Goal: Task Accomplishment & Management: Manage account settings

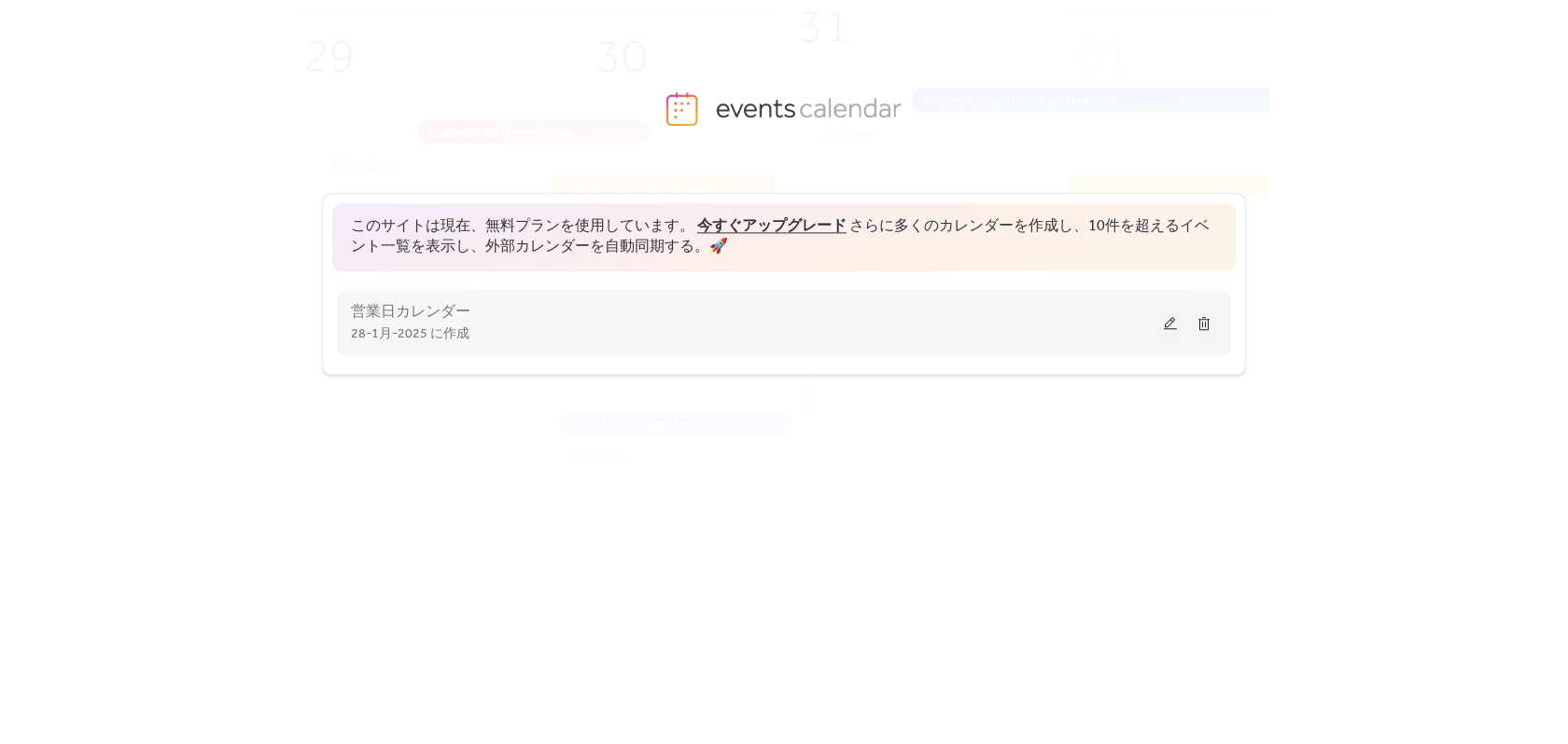
click at [1162, 326] on button at bounding box center [1170, 322] width 26 height 28
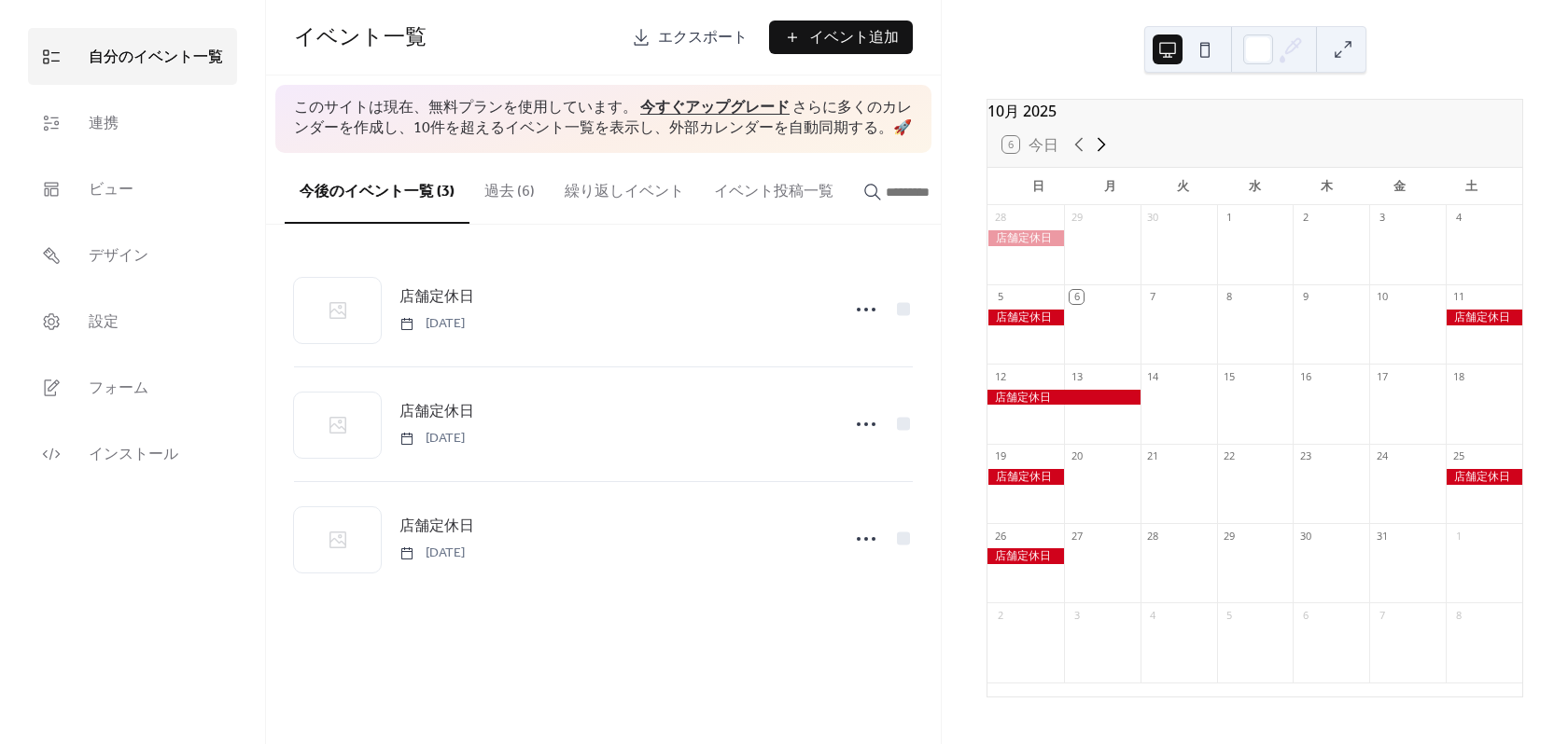
click at [1107, 155] on icon at bounding box center [1101, 144] width 22 height 22
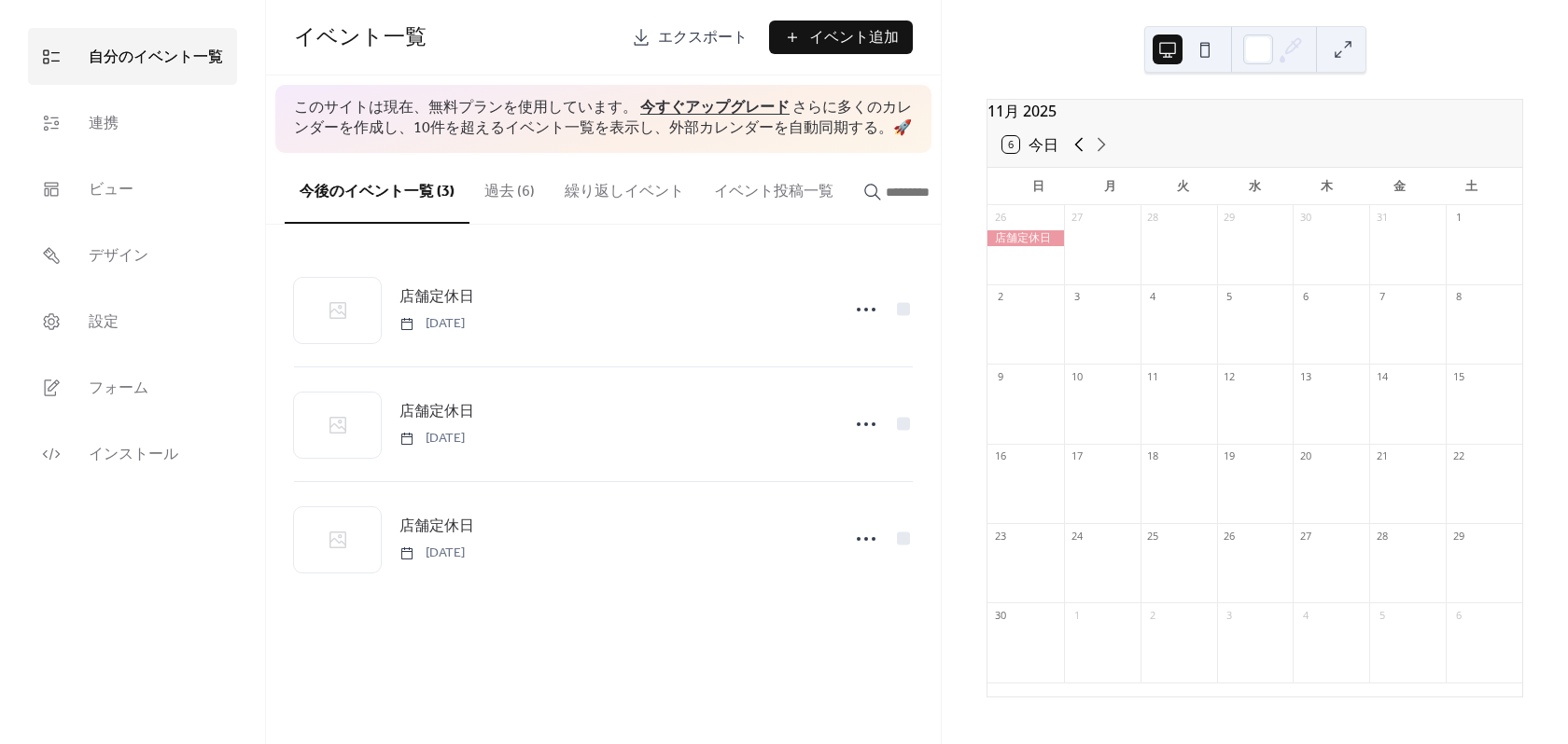
click at [1079, 155] on icon at bounding box center [1078, 144] width 22 height 22
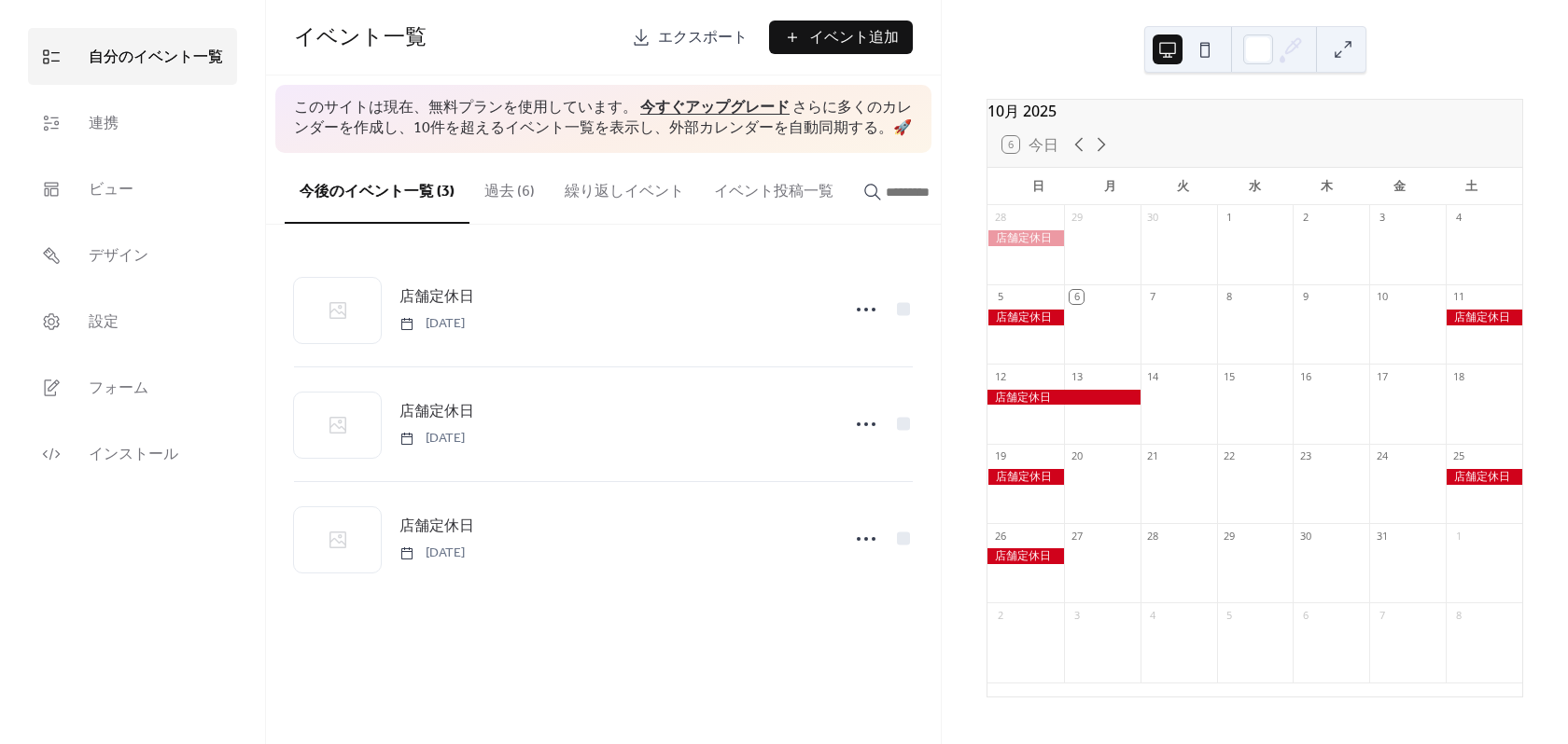
click at [507, 202] on button "過去 (6)" at bounding box center [509, 187] width 81 height 69
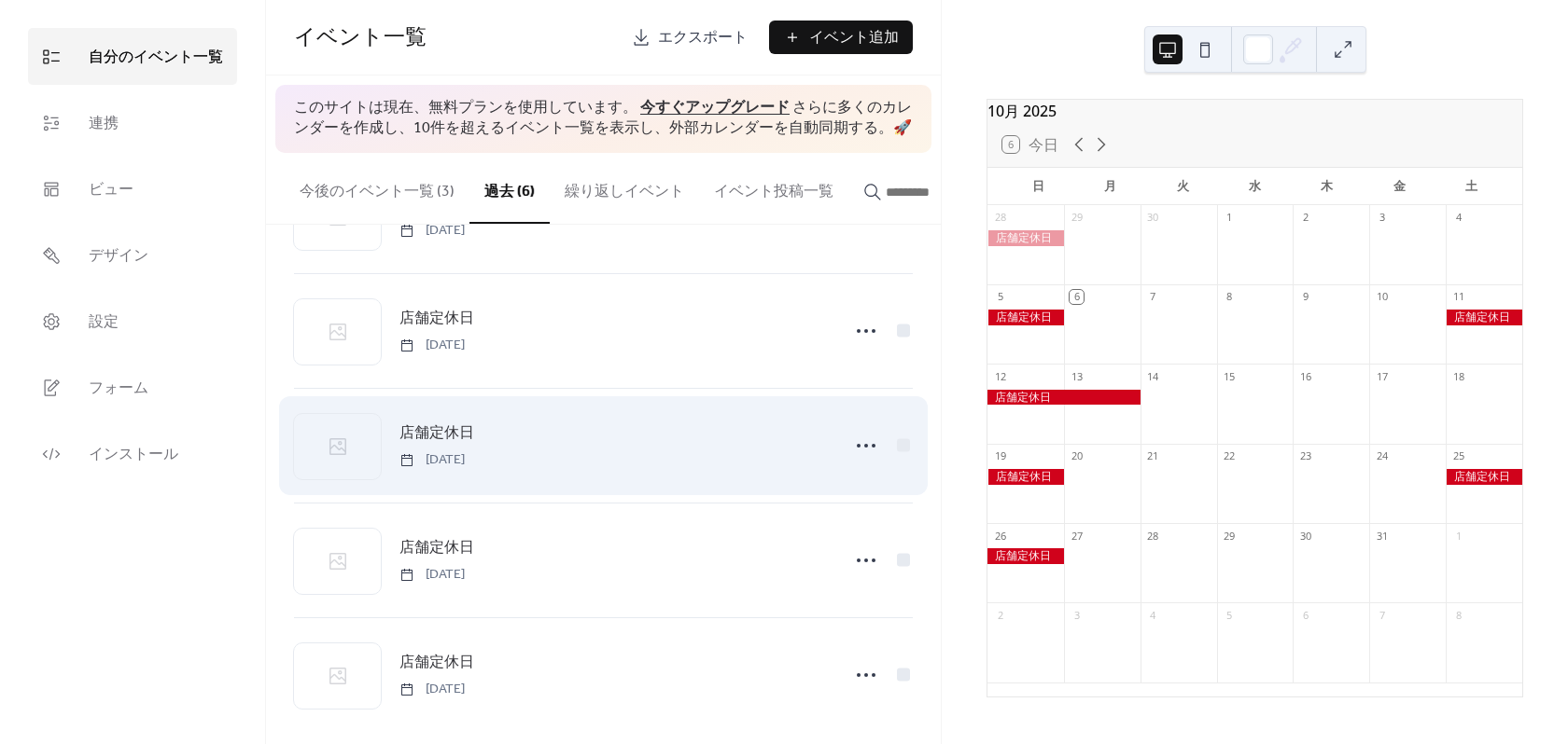
scroll to position [229, 0]
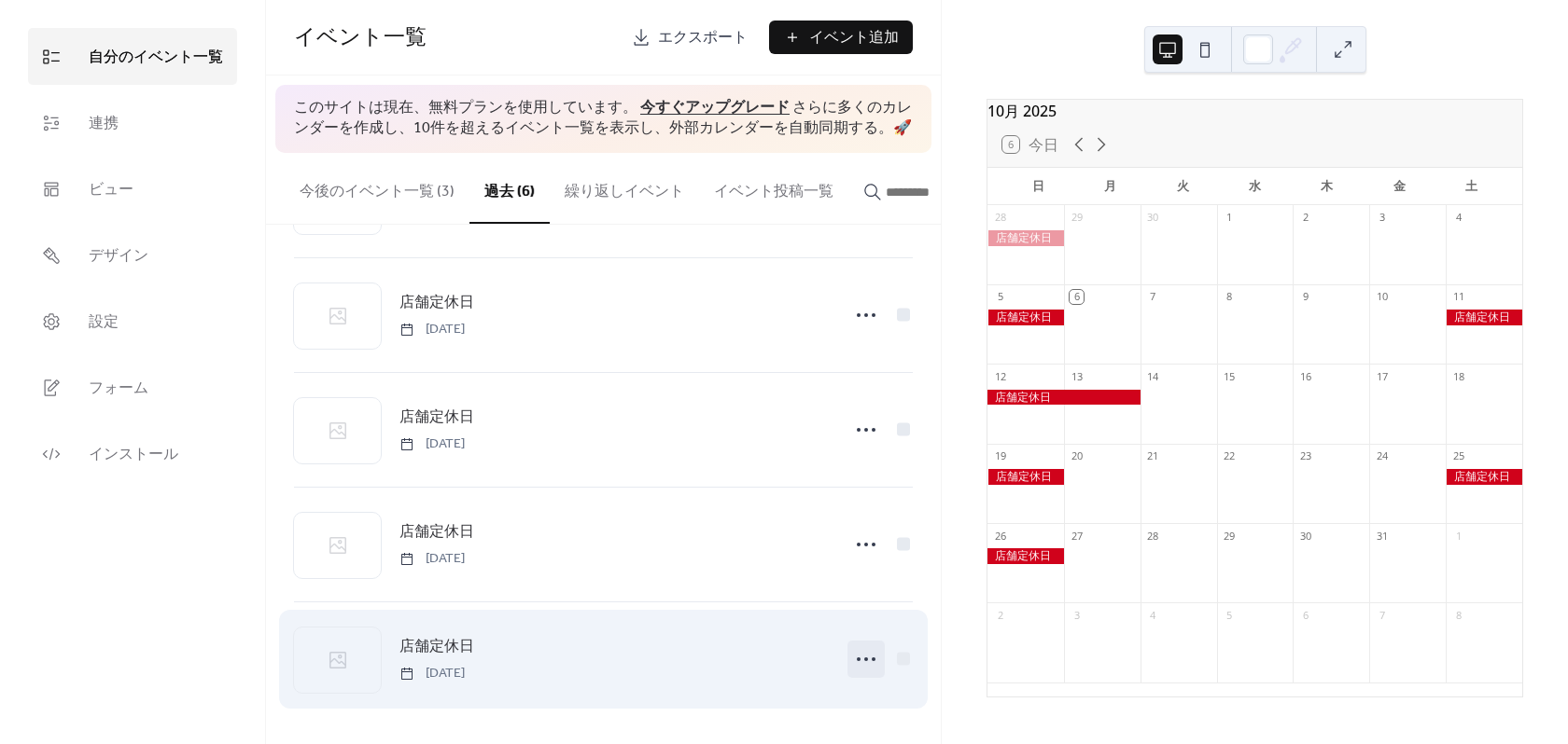
click at [863, 661] on icon at bounding box center [866, 659] width 30 height 30
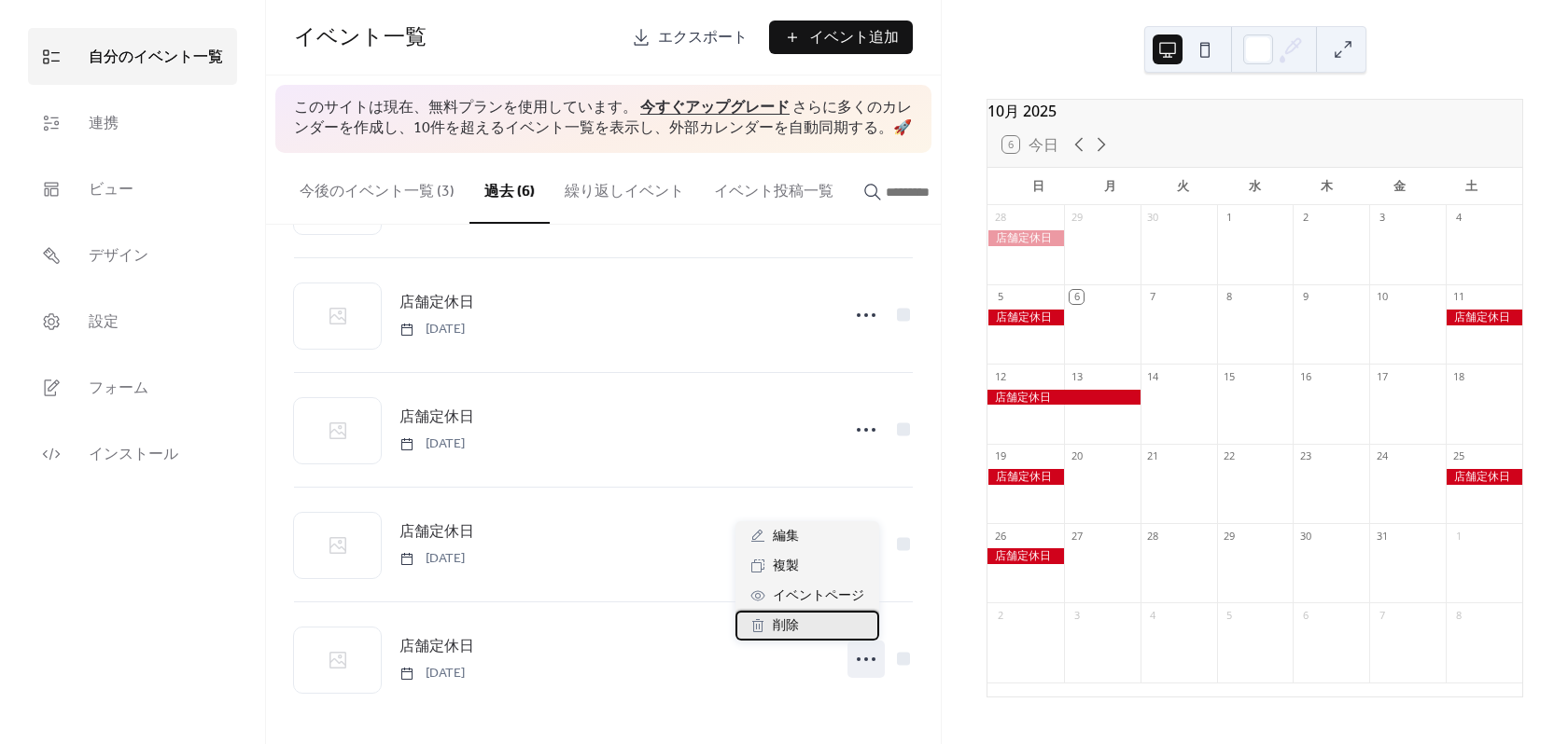
click at [782, 618] on span "削除" at bounding box center [785, 626] width 26 height 22
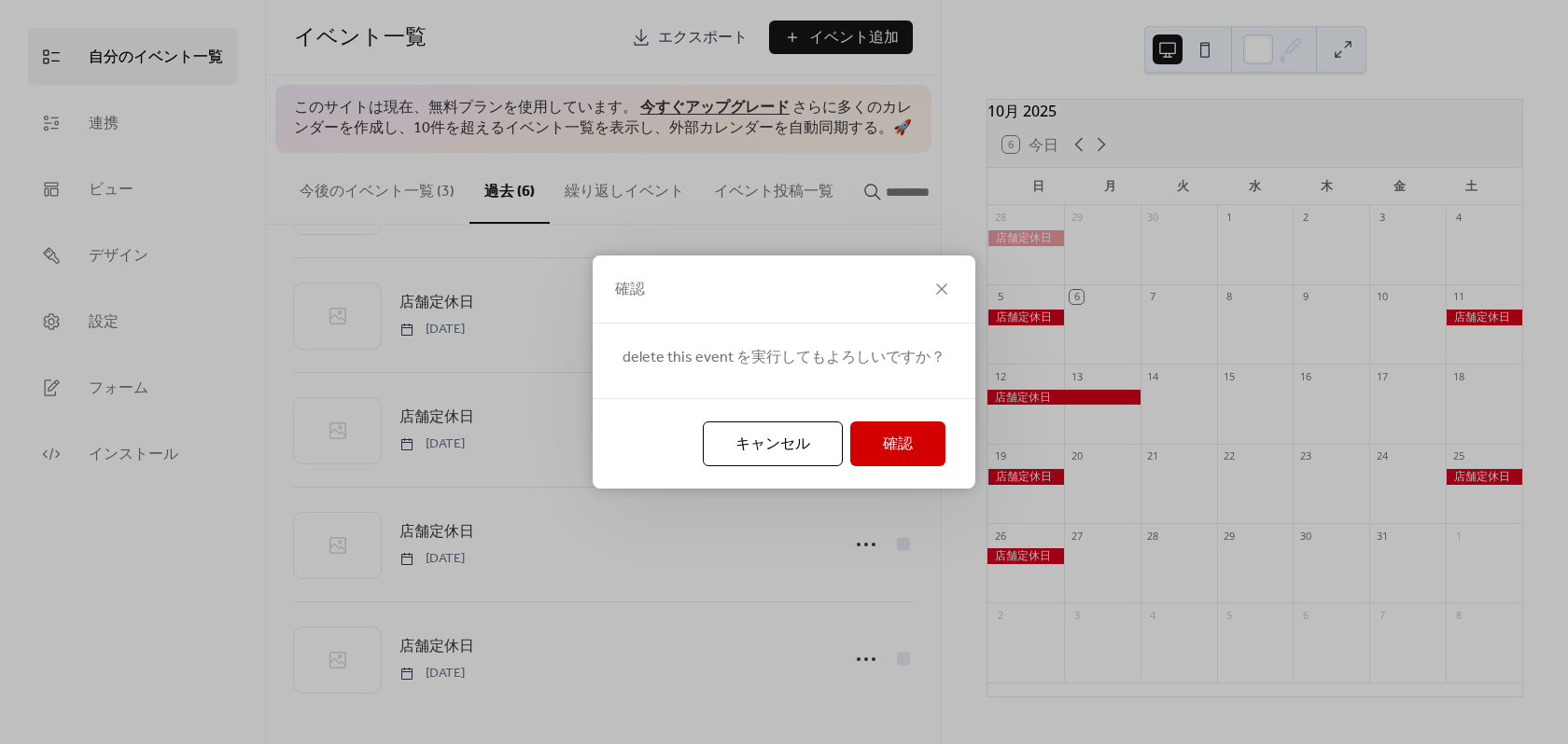
click at [901, 450] on span "確認" at bounding box center [898, 445] width 30 height 22
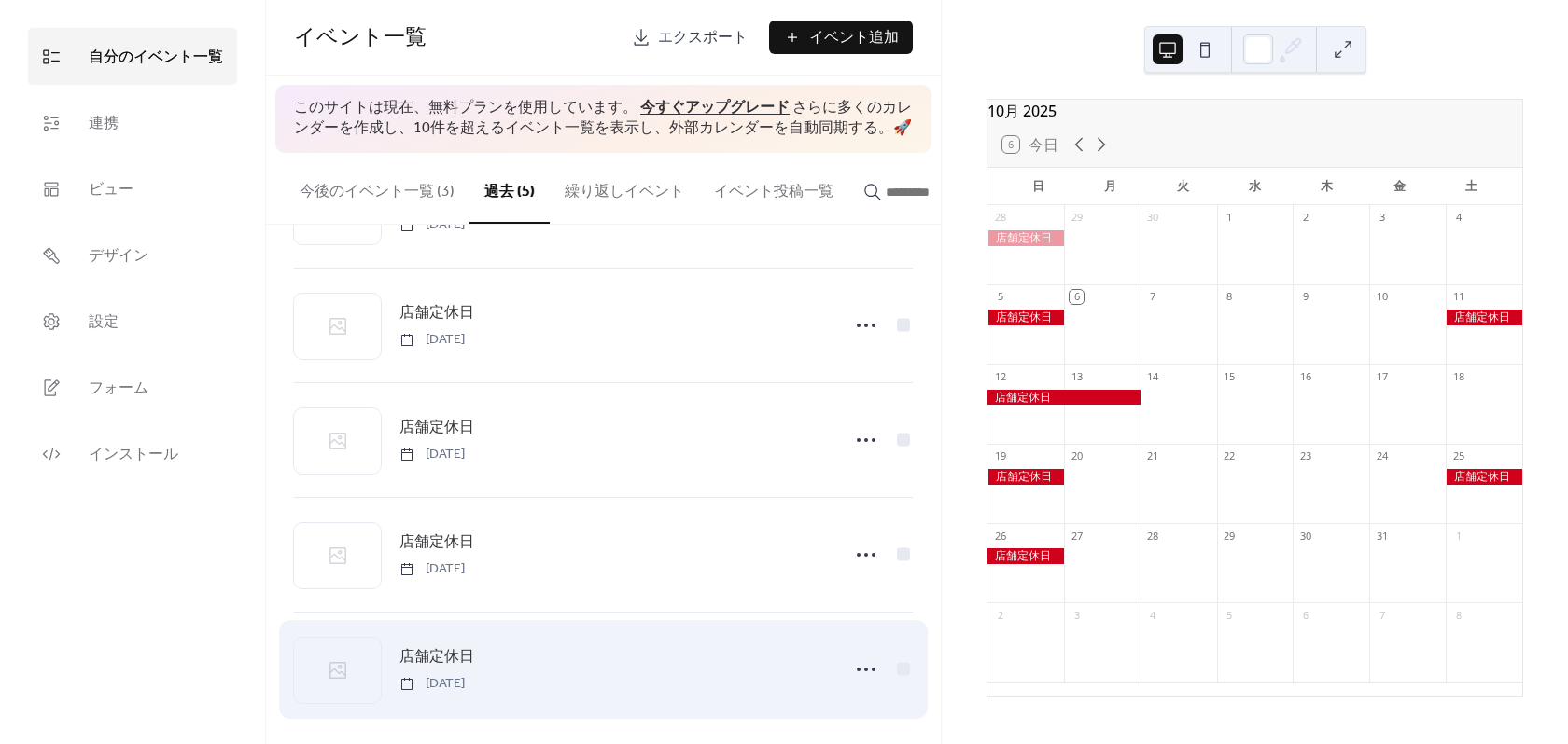
scroll to position [115, 0]
click at [861, 661] on icon at bounding box center [866, 659] width 30 height 30
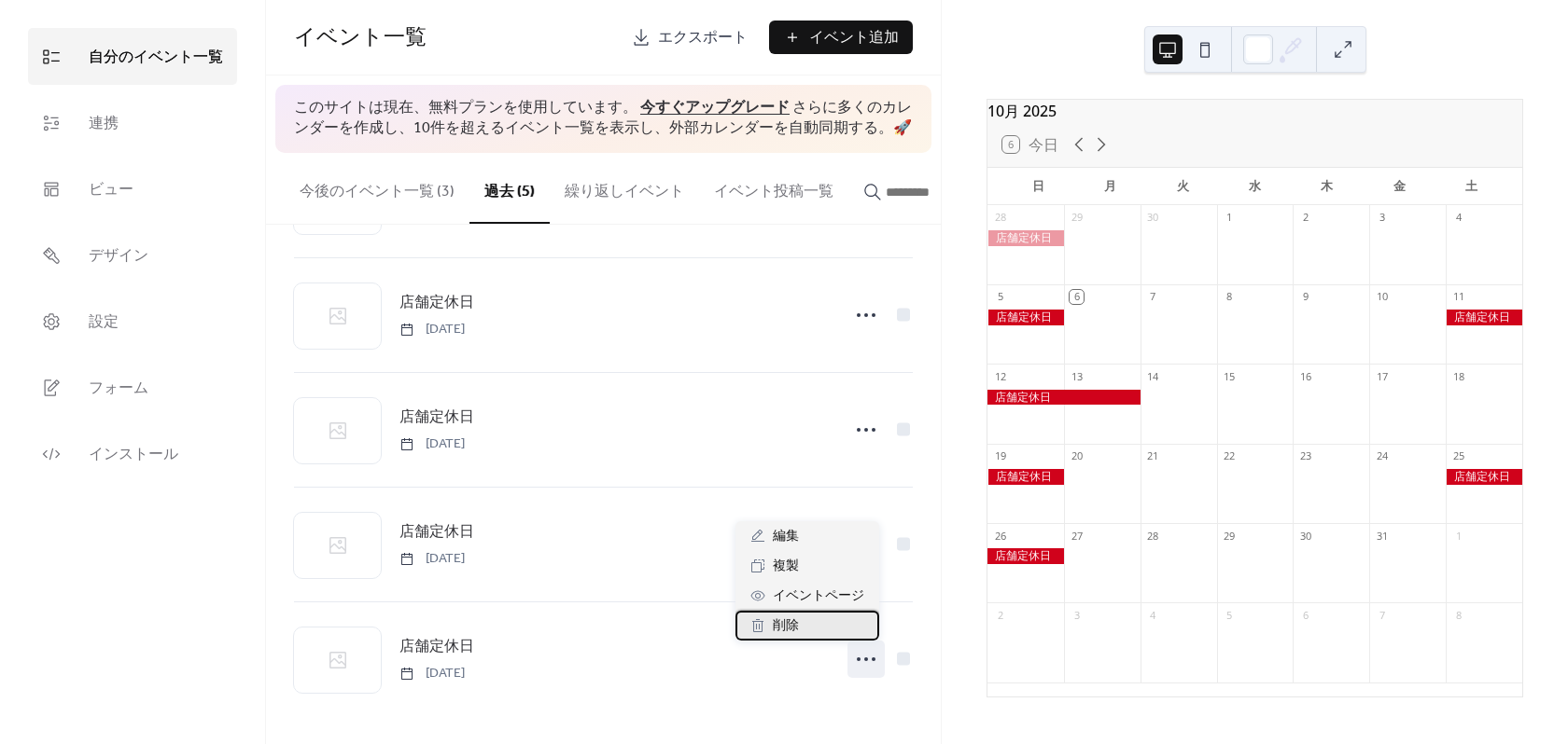
click at [795, 624] on span "削除" at bounding box center [785, 626] width 26 height 22
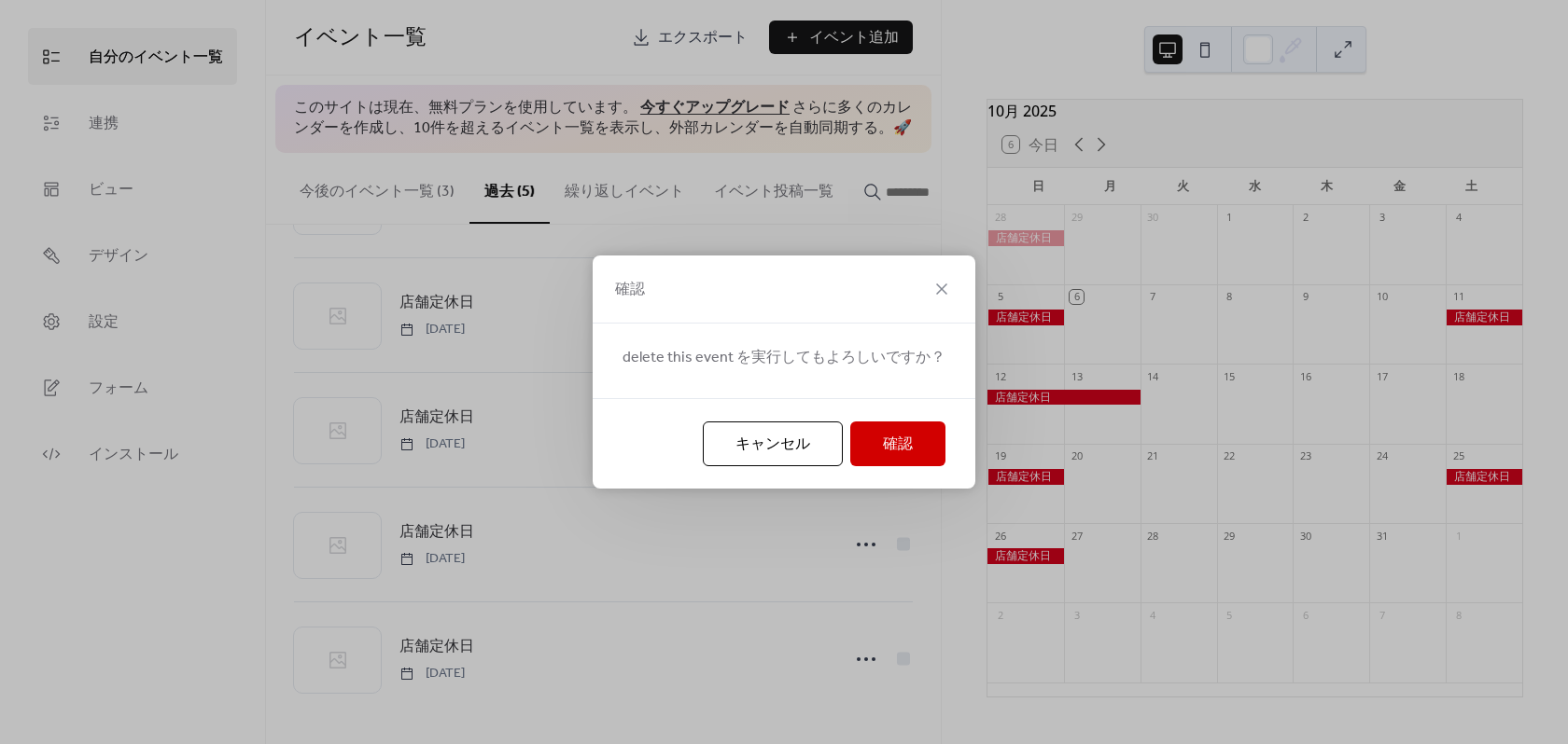
click at [876, 431] on button "確認" at bounding box center [898, 444] width 95 height 45
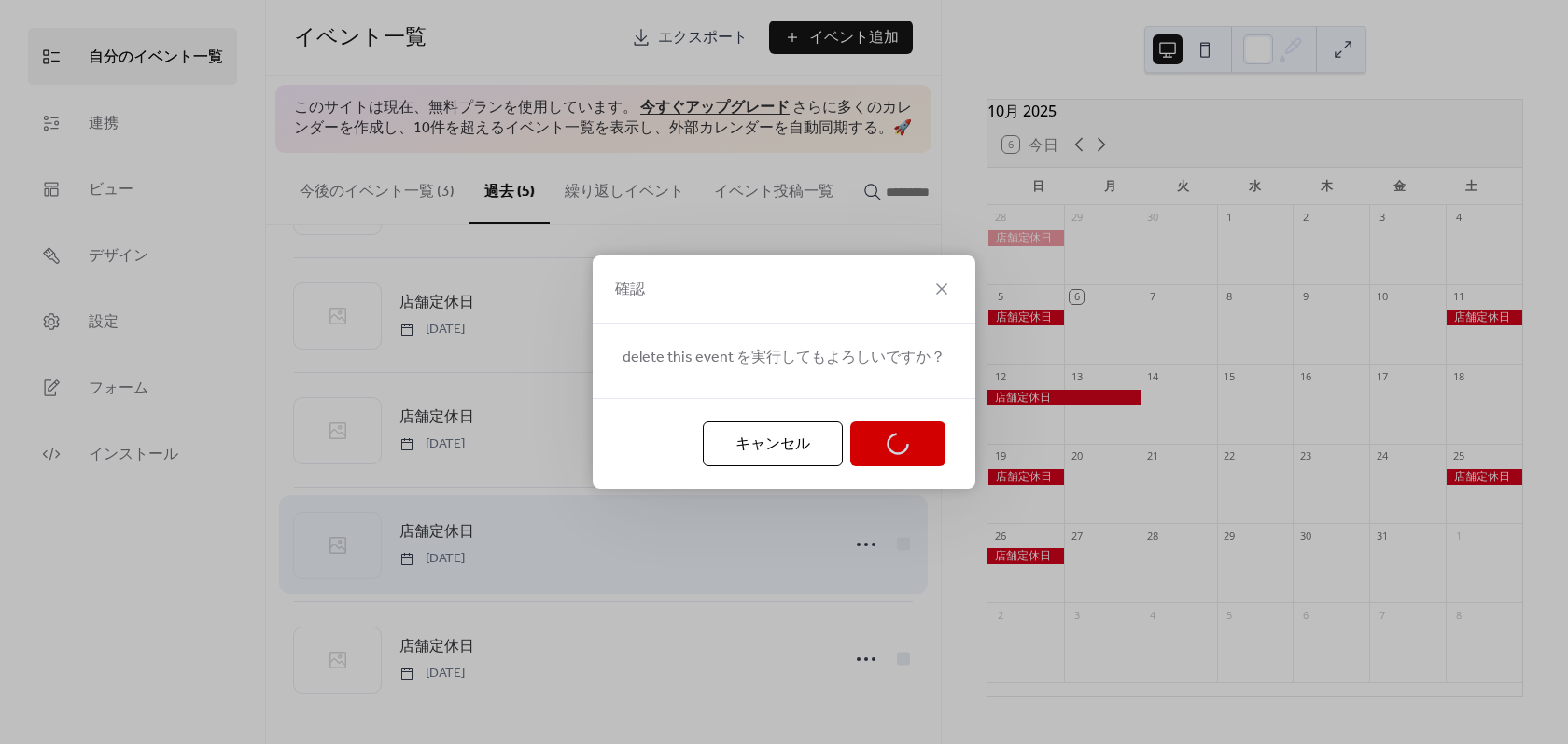
scroll to position [0, 0]
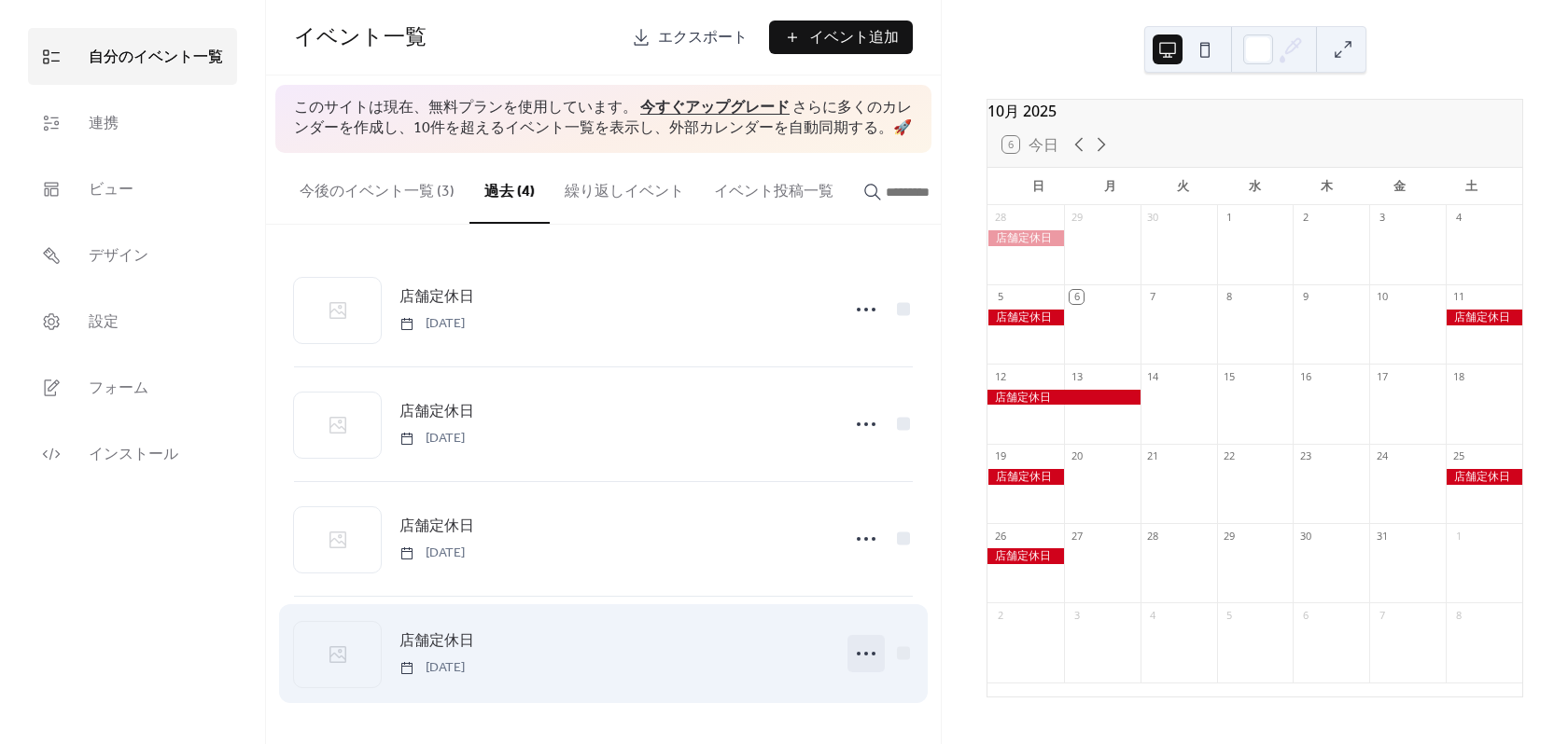
click at [871, 672] on div at bounding box center [866, 654] width 37 height 37
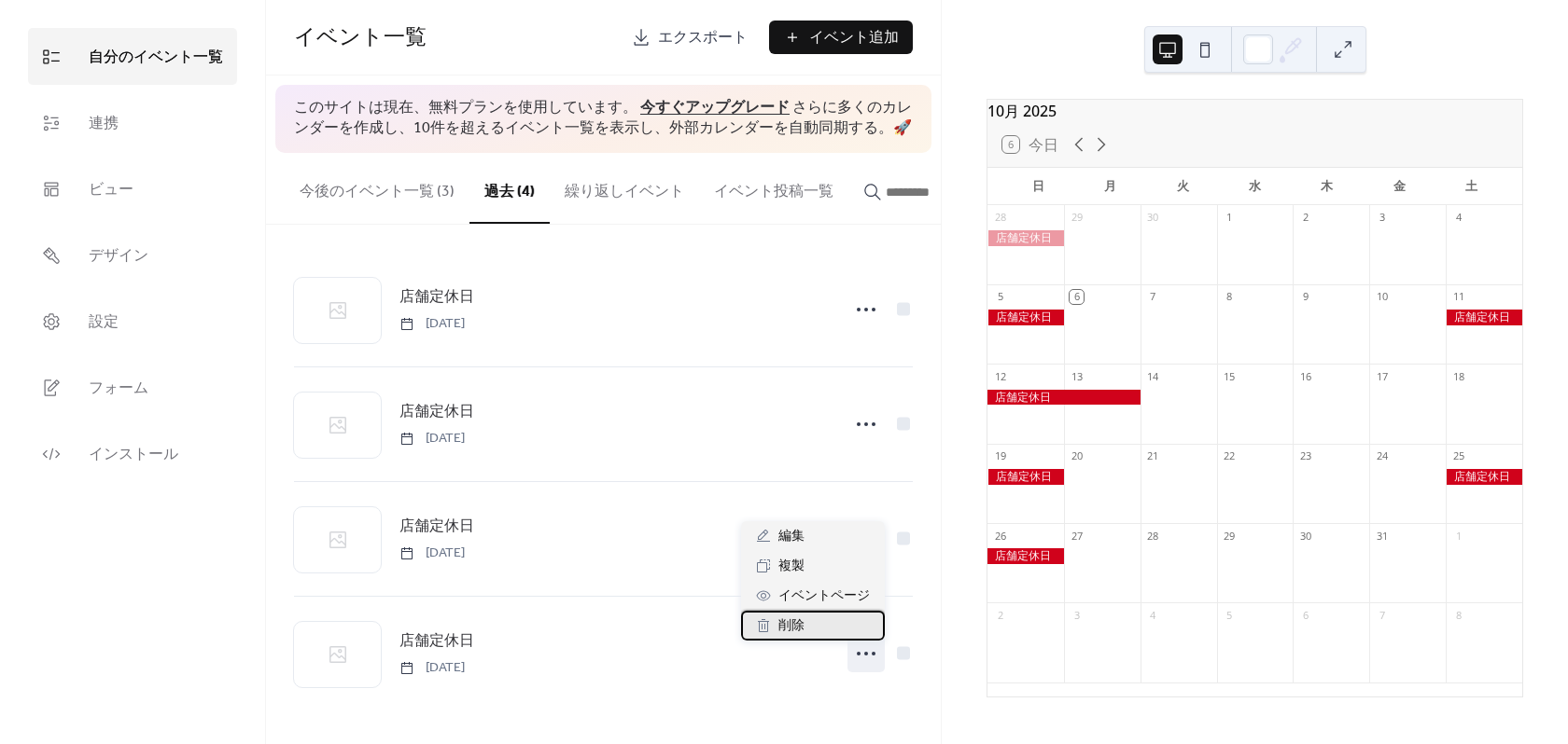
click at [804, 630] on span "削除" at bounding box center [791, 626] width 26 height 22
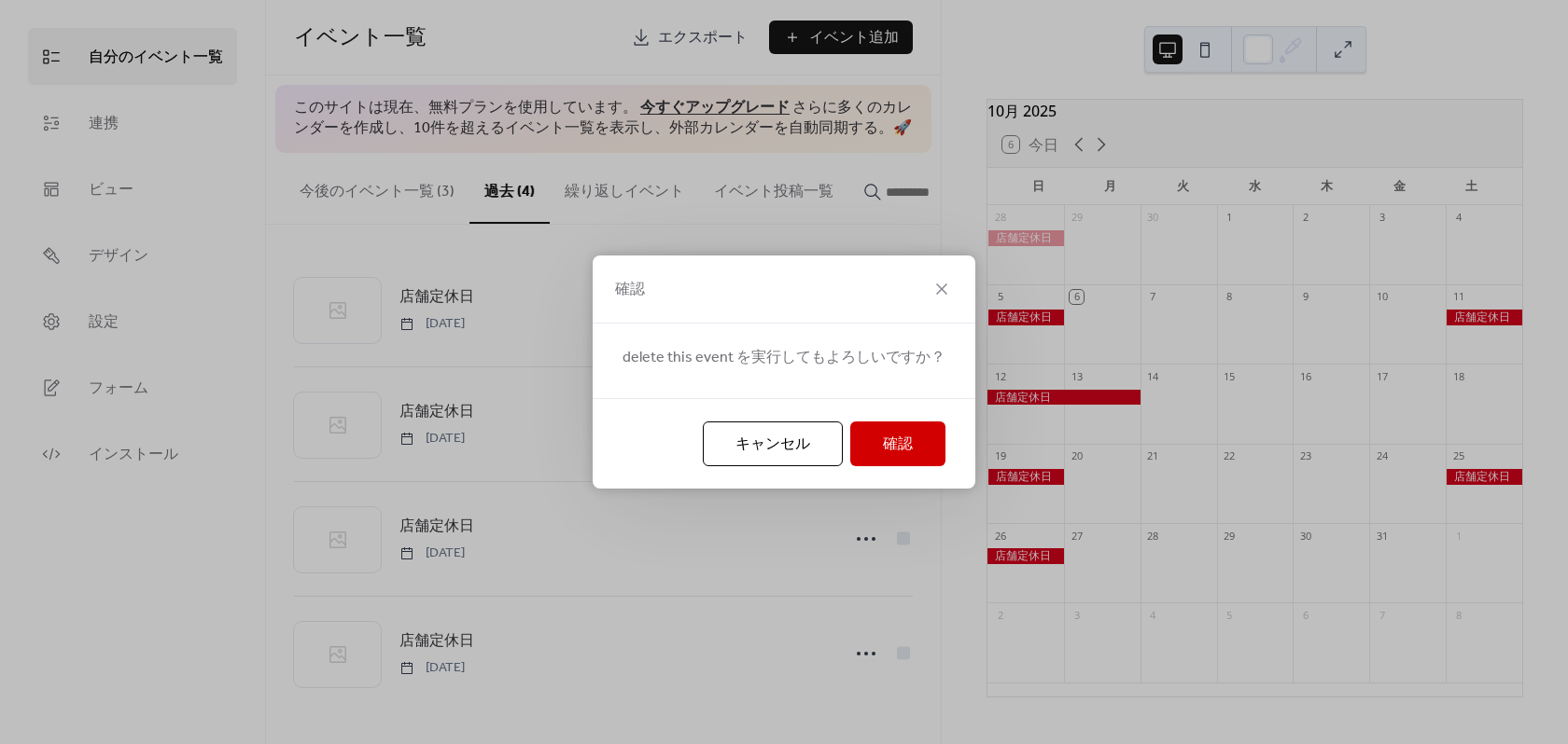
click at [878, 444] on button "確認" at bounding box center [898, 444] width 95 height 45
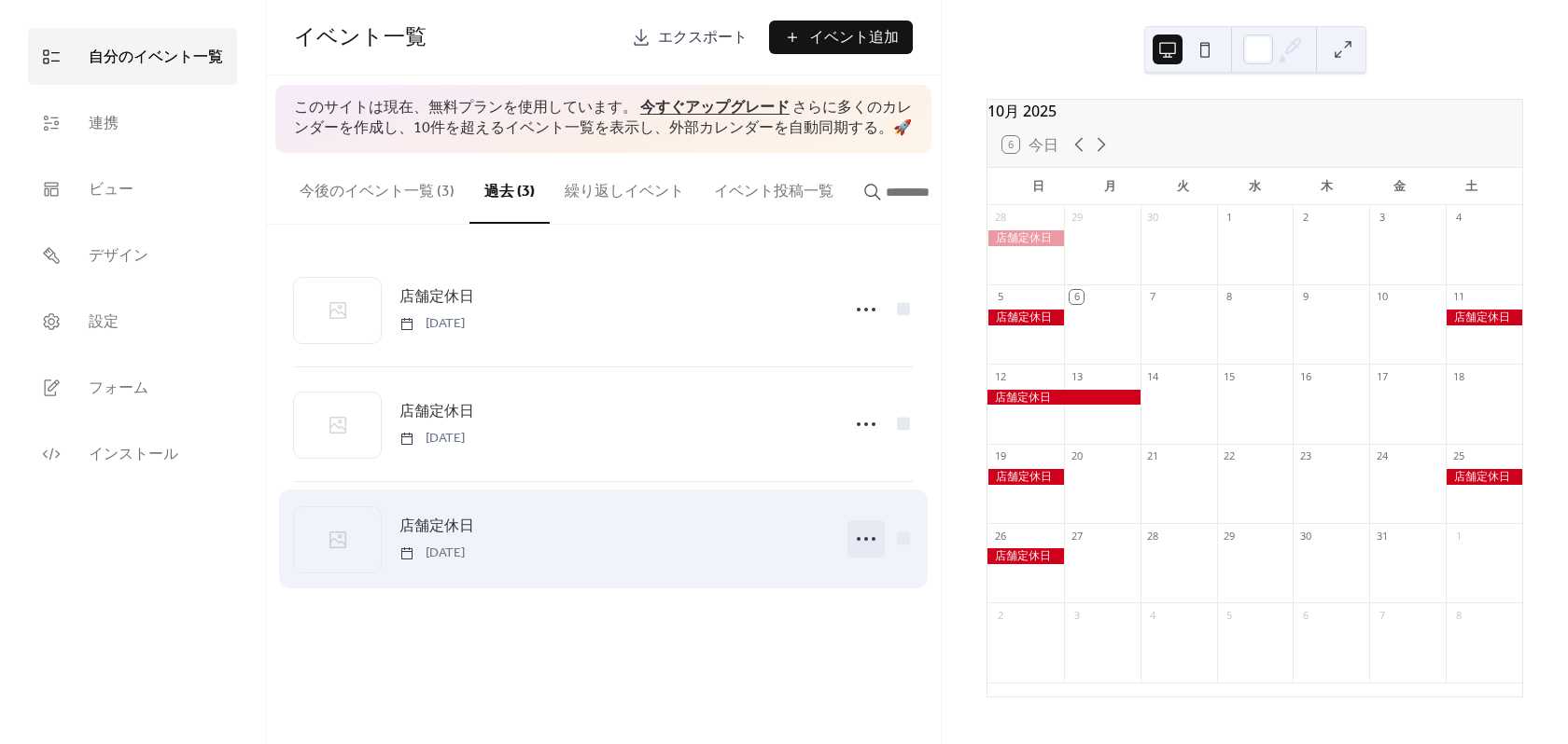
click at [870, 554] on icon at bounding box center [866, 539] width 30 height 30
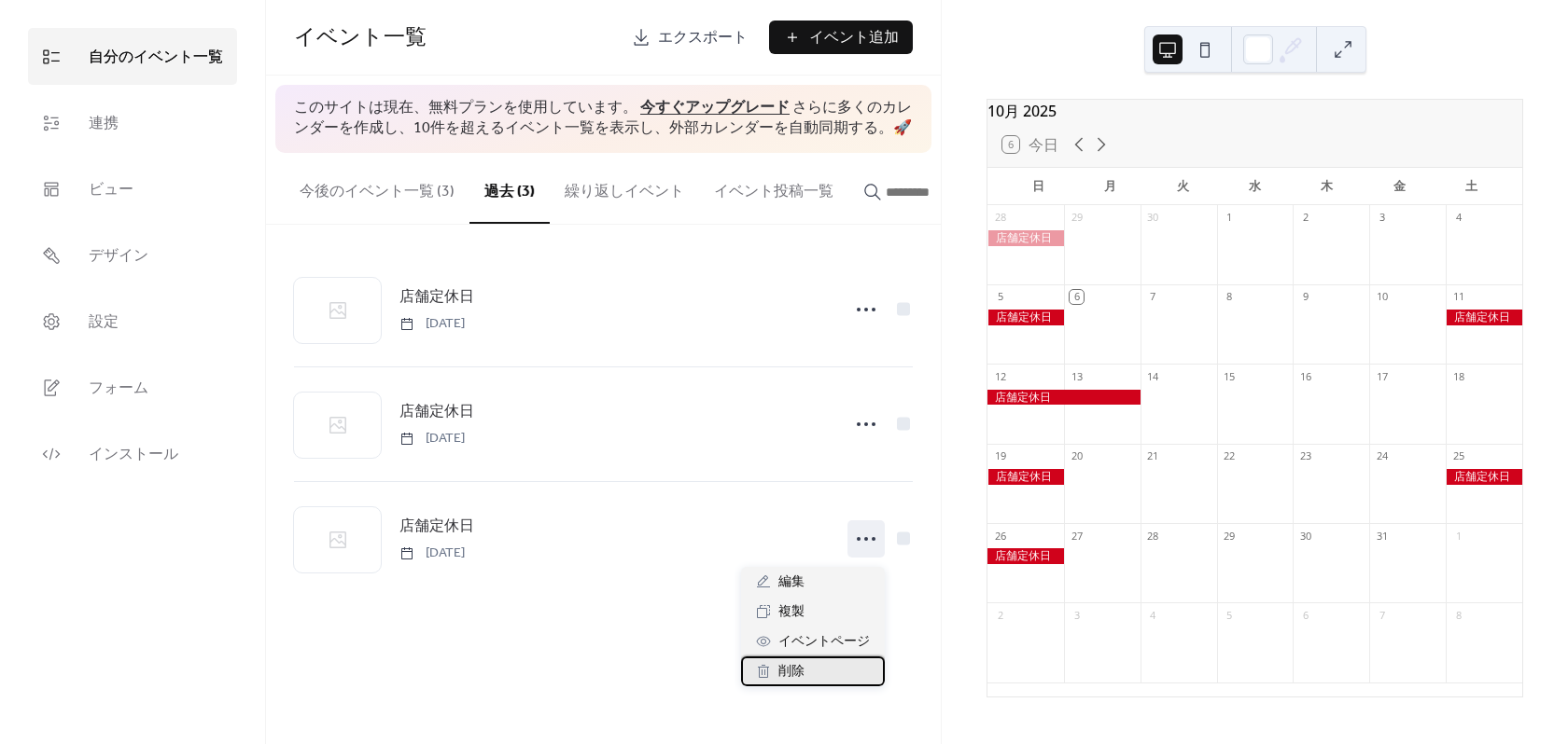
click at [814, 676] on div "削除" at bounding box center [813, 671] width 144 height 30
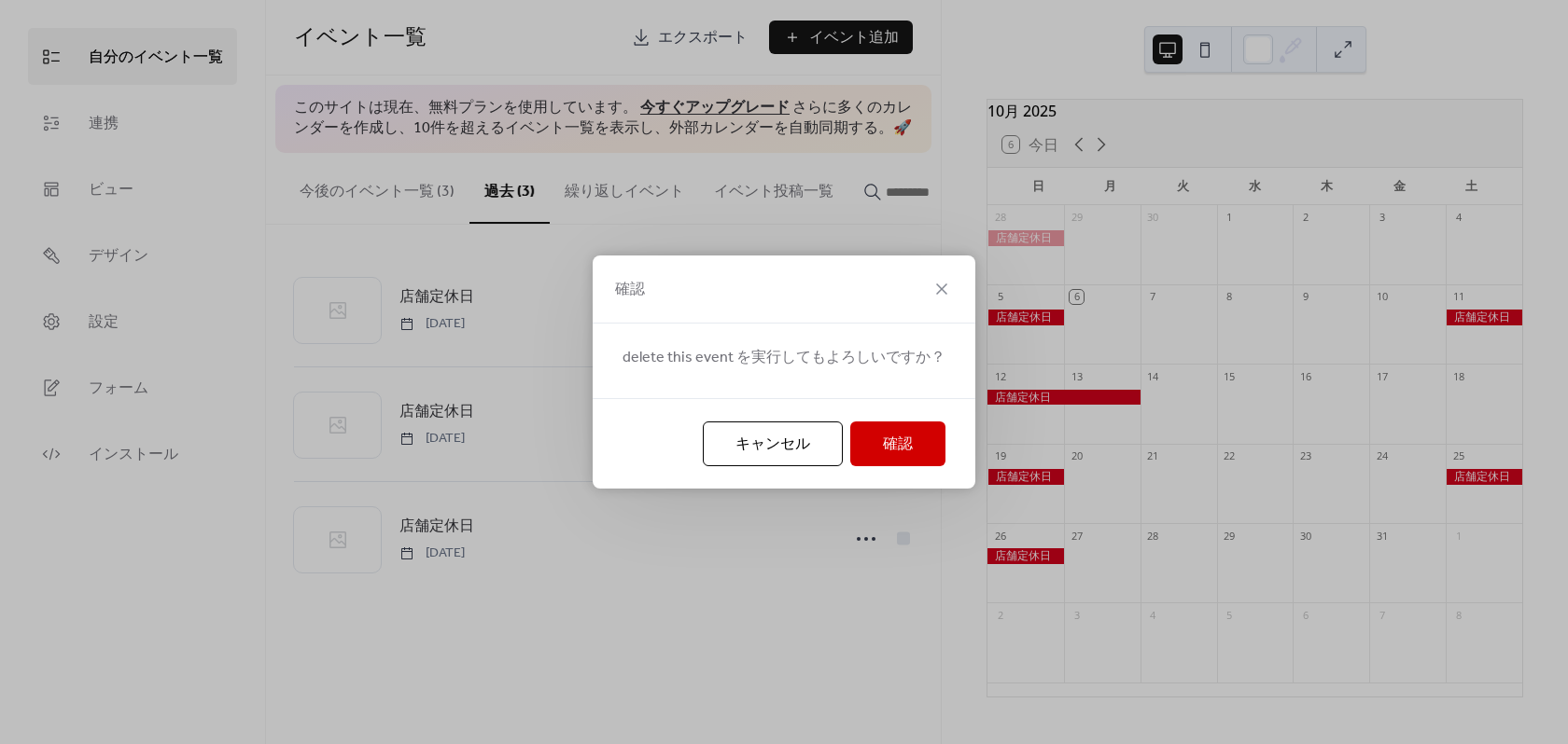
click at [869, 459] on button "確認" at bounding box center [898, 444] width 95 height 45
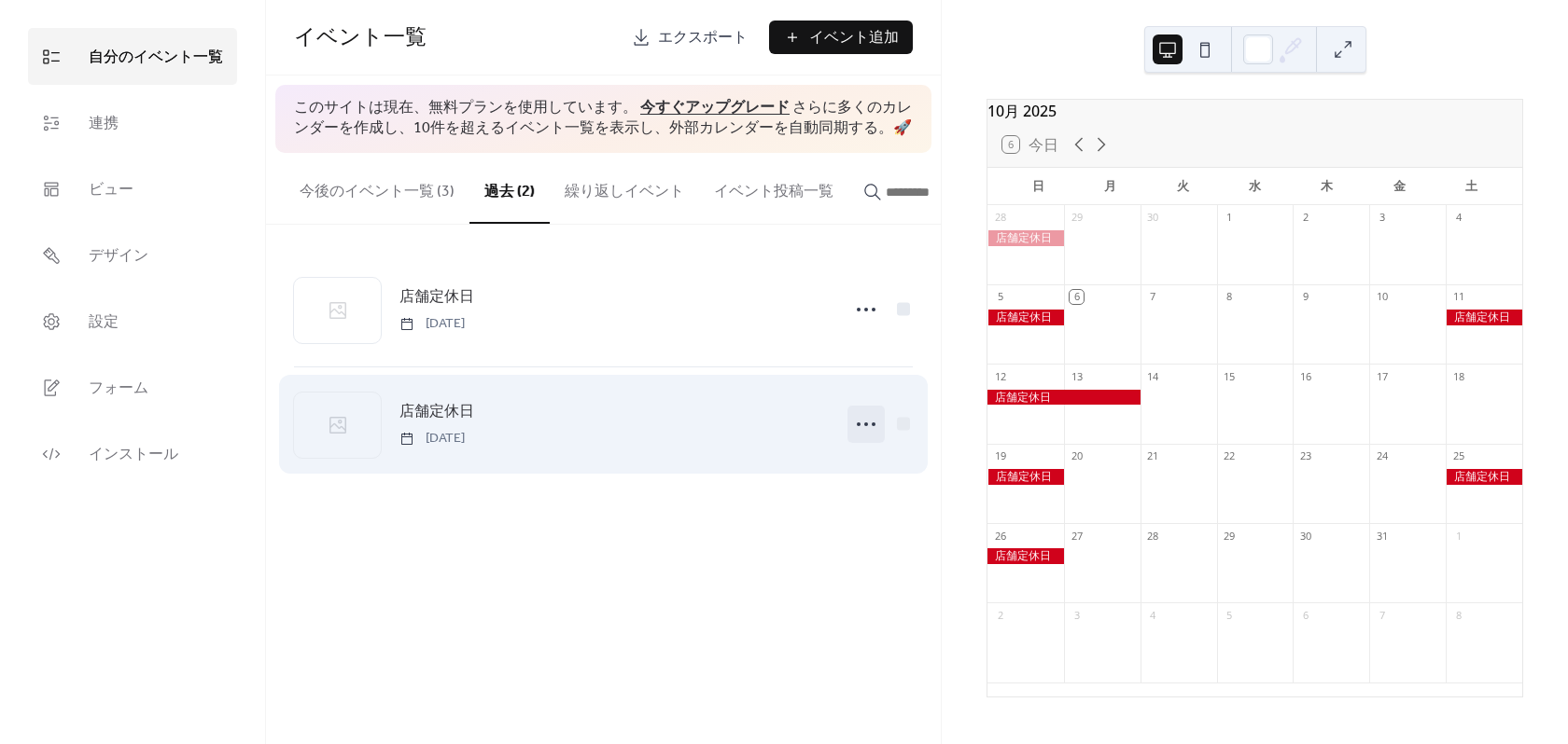
click at [855, 431] on icon at bounding box center [866, 424] width 30 height 30
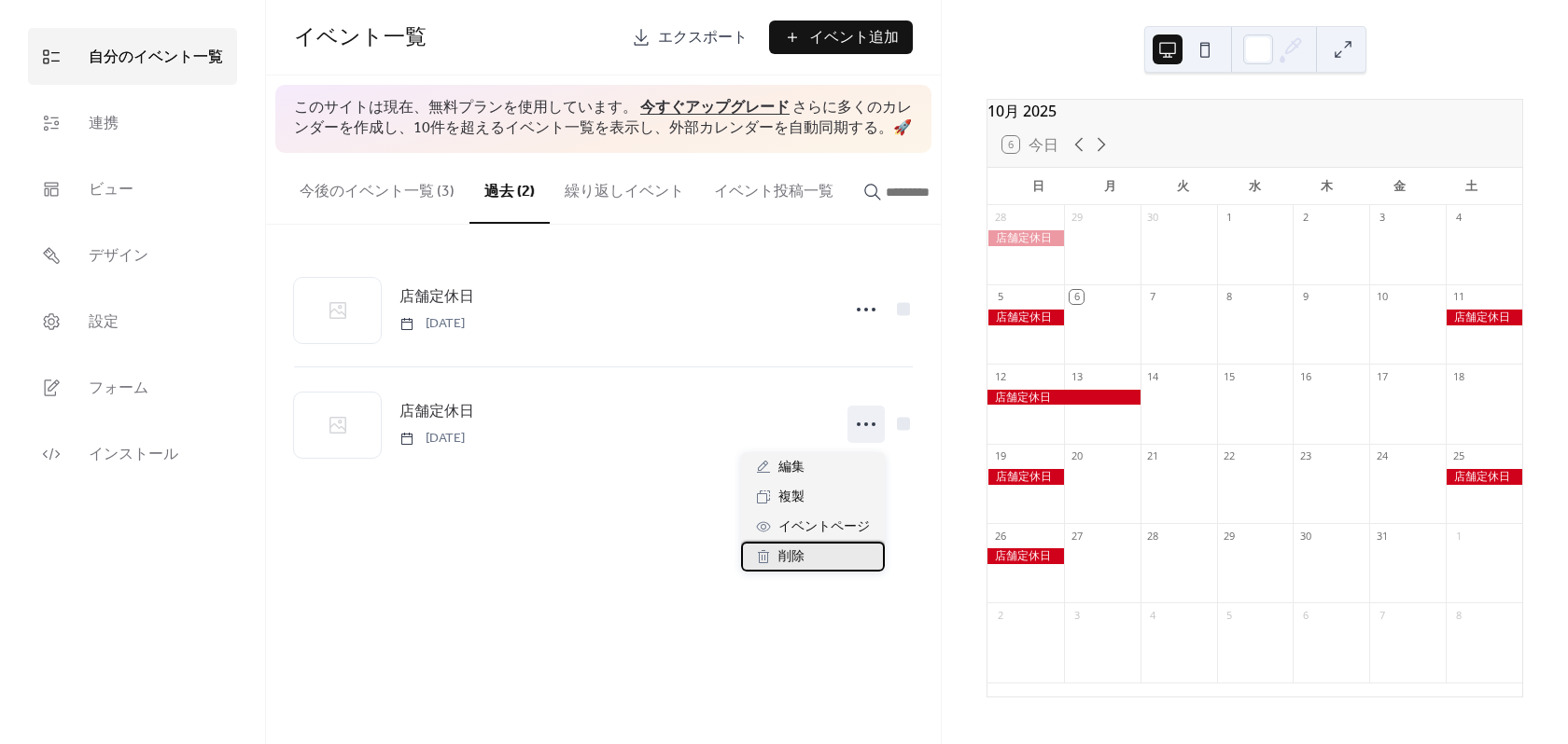
click at [770, 558] on icon at bounding box center [763, 557] width 15 height 15
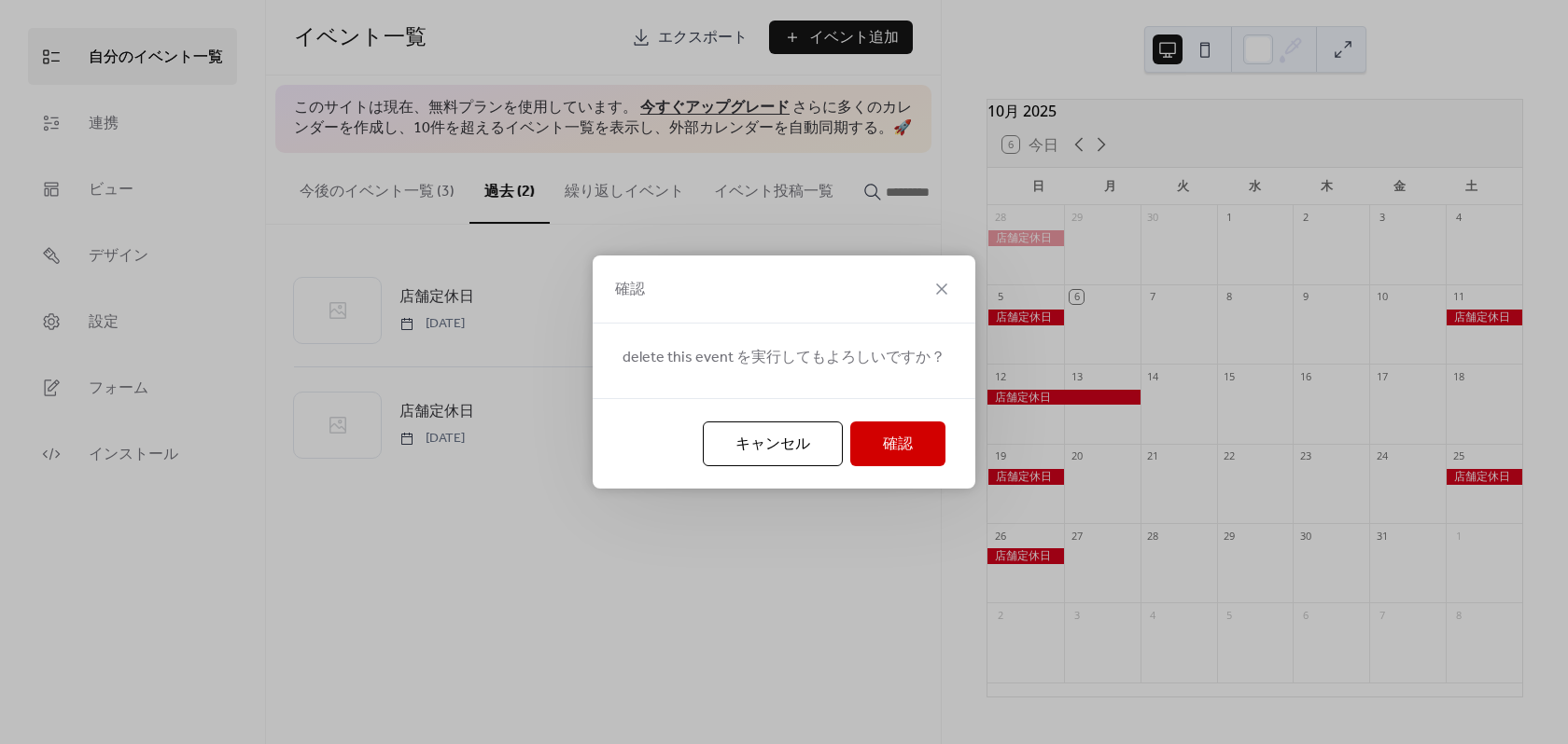
click at [886, 434] on span "確認" at bounding box center [898, 445] width 30 height 22
